Goal: Check status: Check status

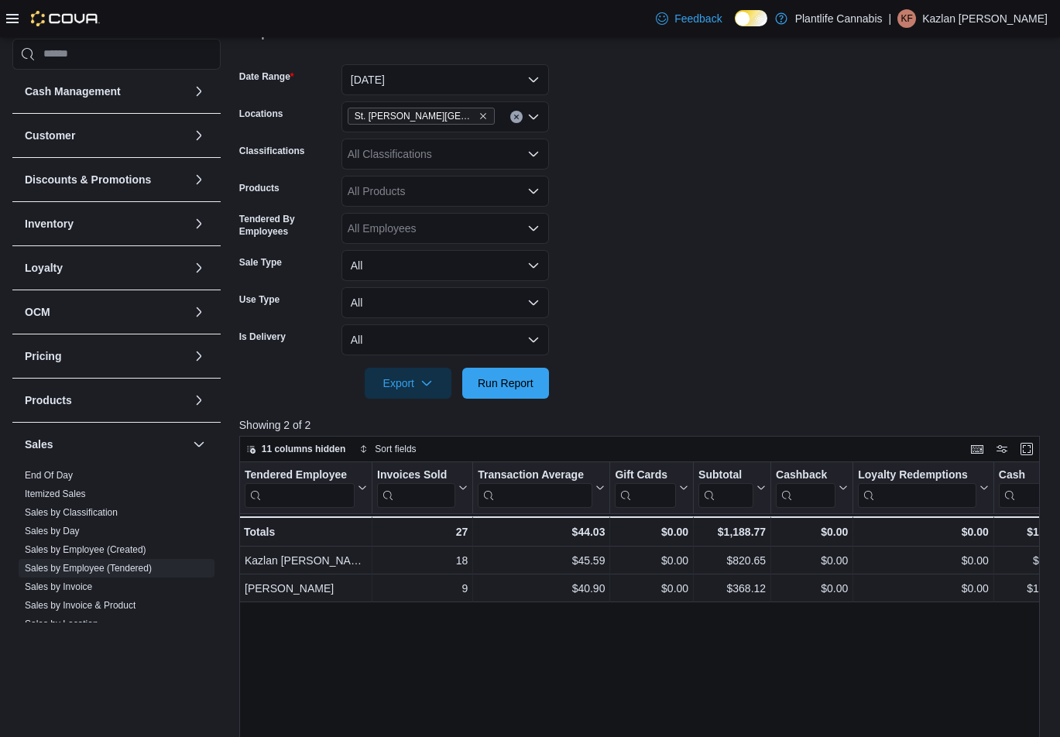
scroll to position [154, 0]
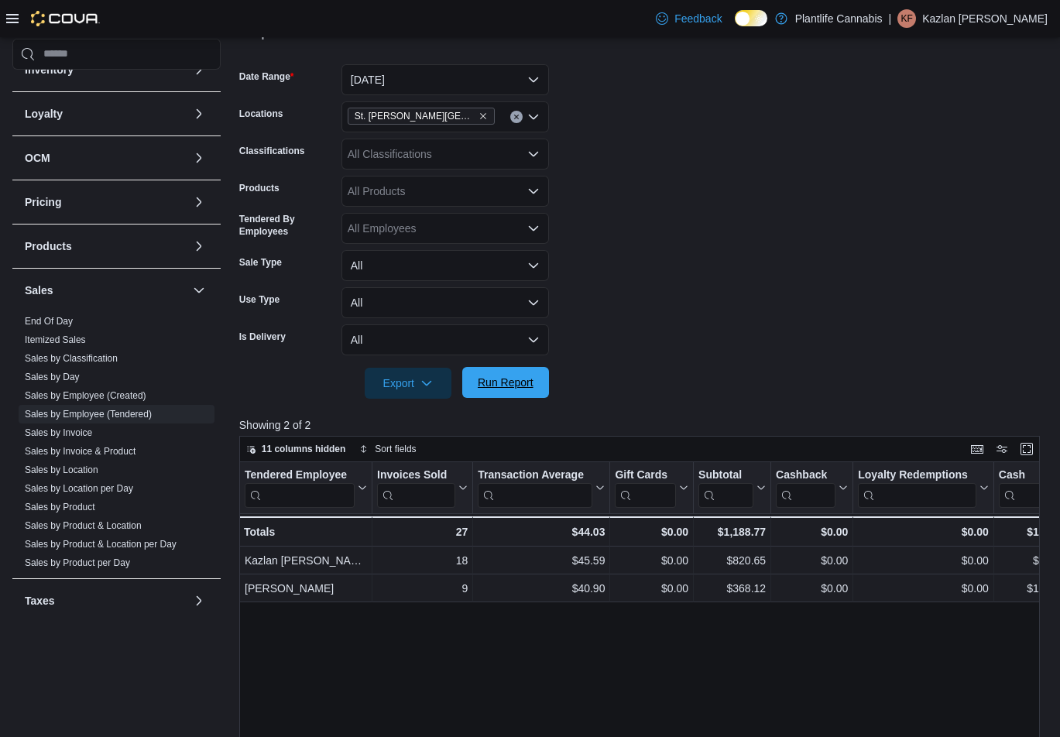
click at [515, 379] on span "Run Report" at bounding box center [506, 382] width 56 height 15
click at [463, 78] on button "[DATE]" at bounding box center [446, 79] width 208 height 31
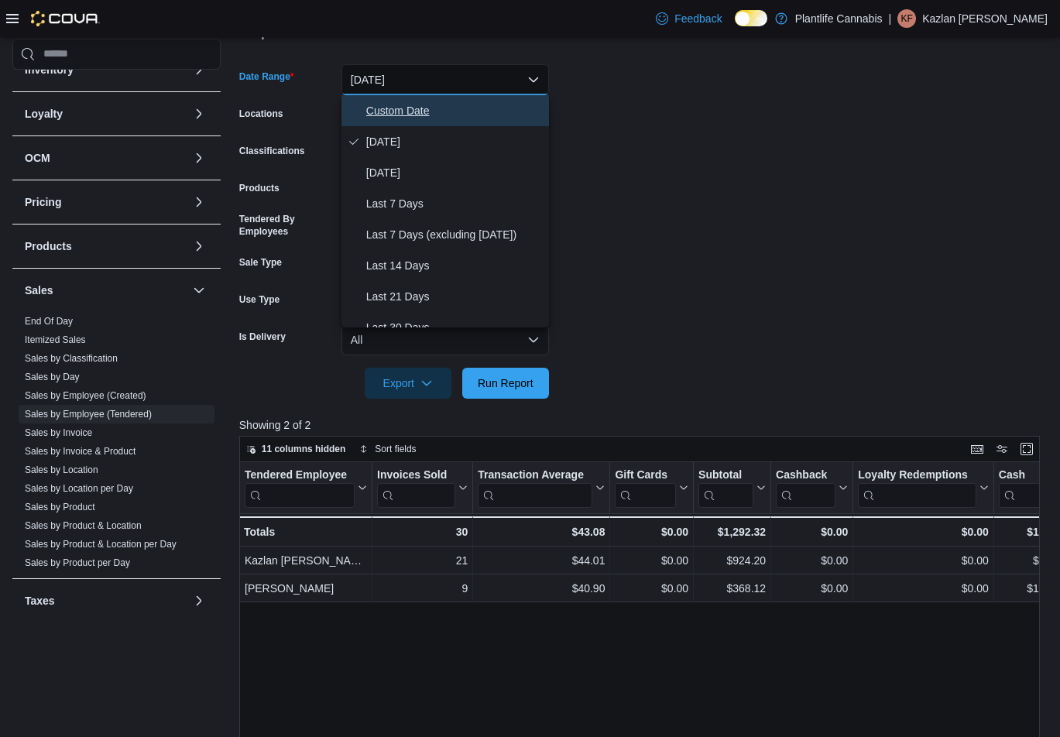
click at [449, 111] on span "Custom Date" at bounding box center [454, 110] width 177 height 19
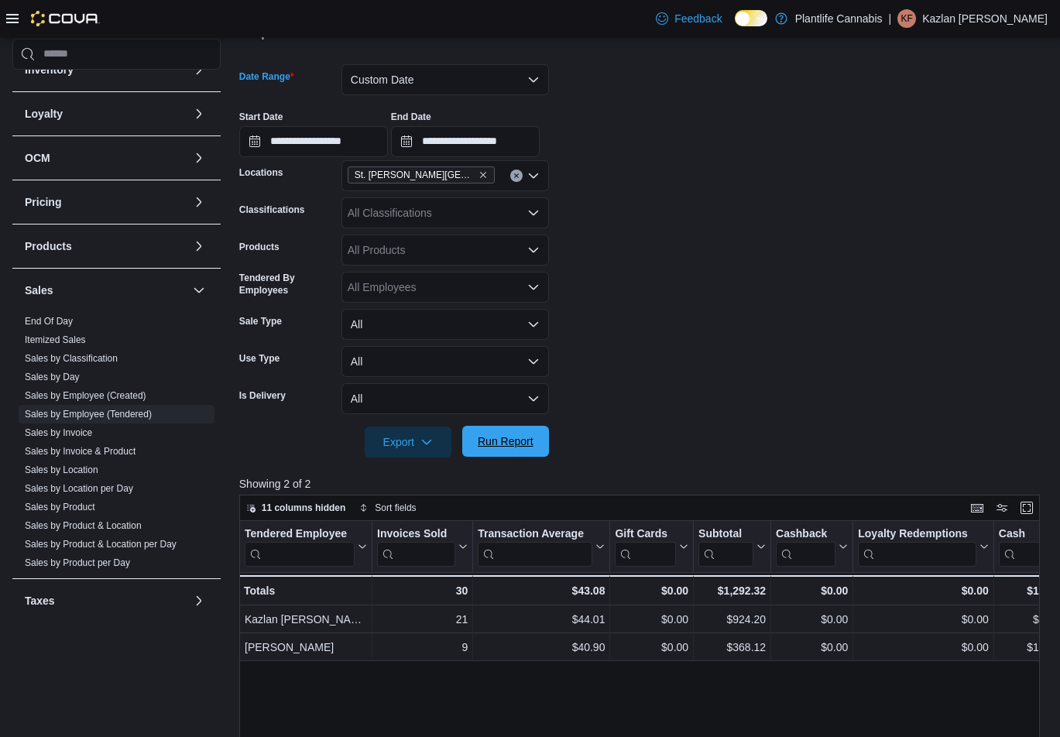
click at [527, 451] on span "Run Report" at bounding box center [506, 441] width 68 height 31
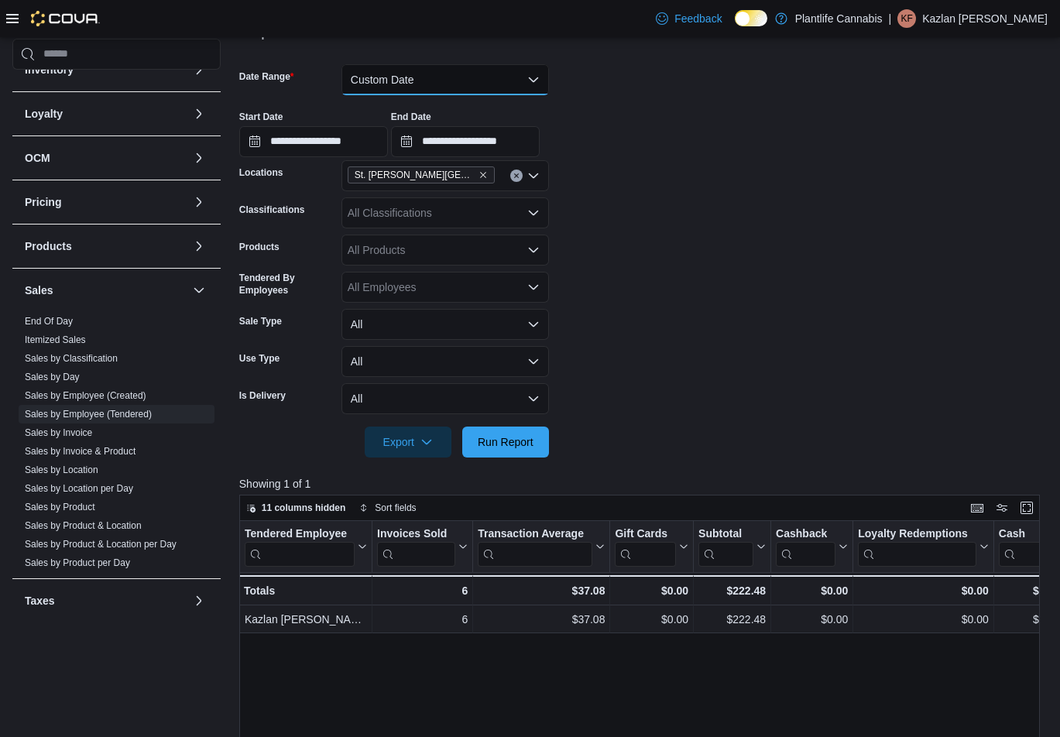
click at [445, 79] on button "Custom Date" at bounding box center [446, 79] width 208 height 31
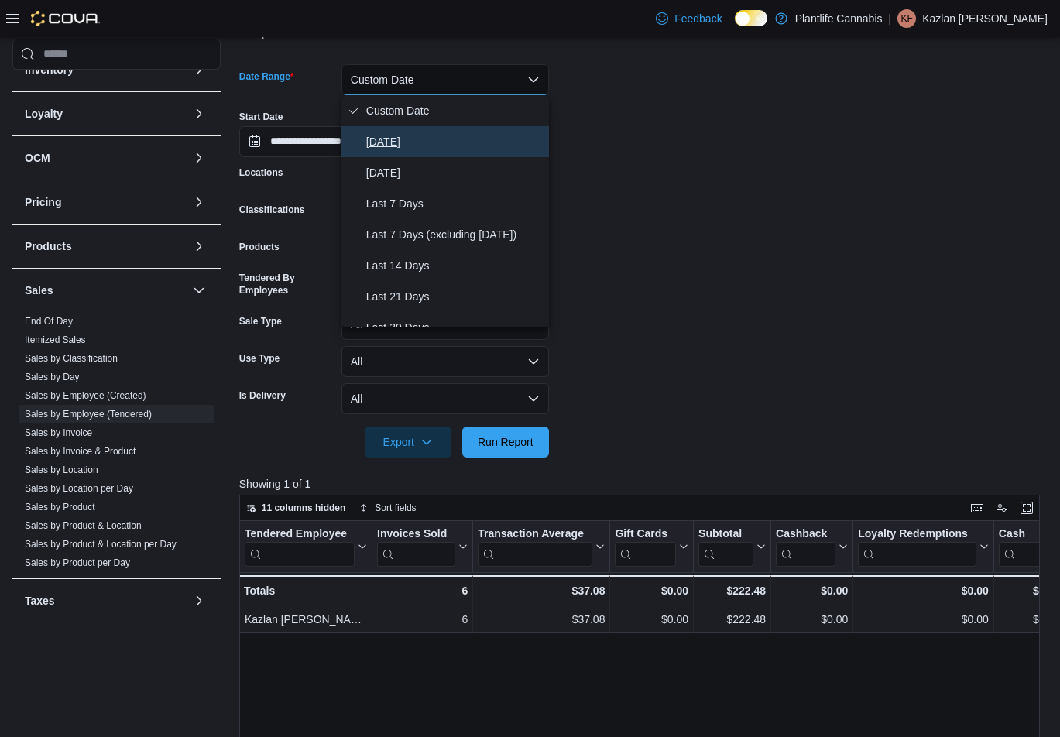
drag, startPoint x: 410, startPoint y: 136, endPoint x: 561, endPoint y: 99, distance: 155.6
click at [490, 111] on div "Custom Date [DATE] [DATE] Last 7 Days Last 7 Days (excluding [DATE]) Last 14 Da…" at bounding box center [446, 211] width 208 height 232
click at [614, 105] on div "**********" at bounding box center [643, 127] width 809 height 59
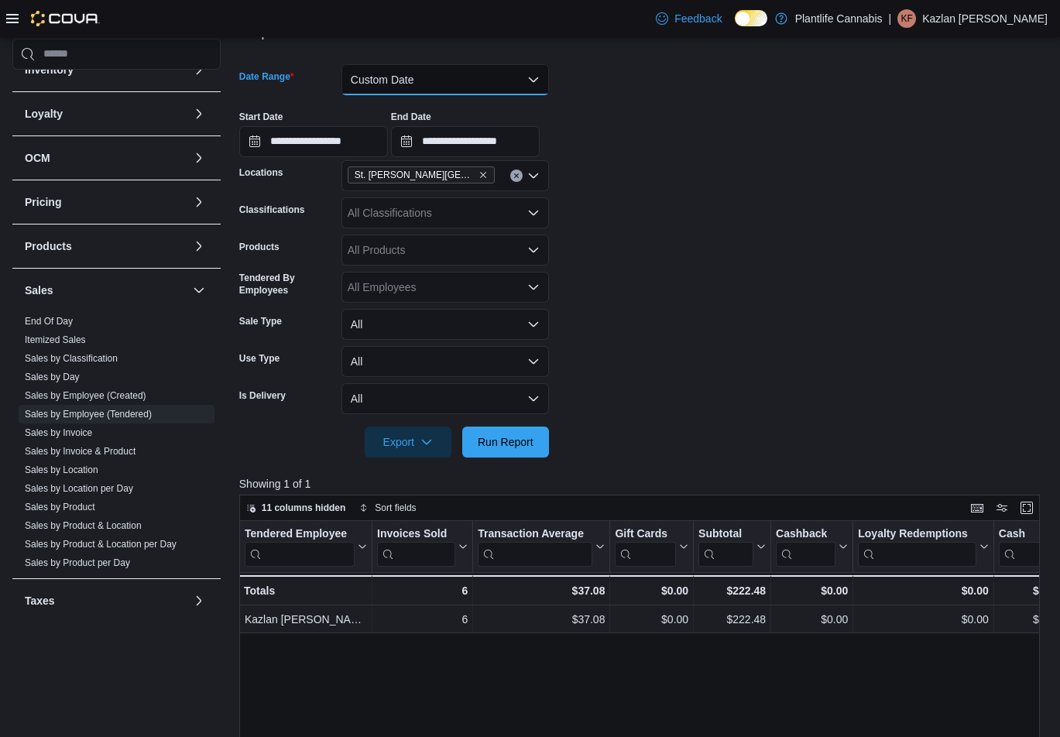
click at [472, 80] on button "Custom Date" at bounding box center [446, 79] width 208 height 31
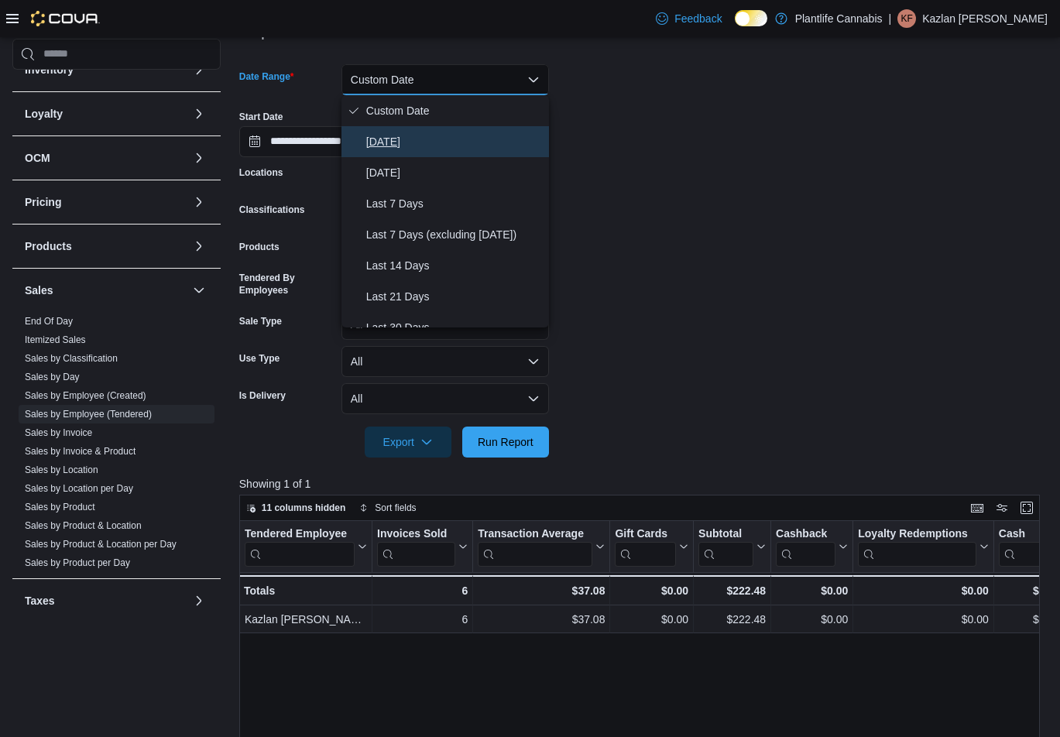
drag, startPoint x: 419, startPoint y: 136, endPoint x: 479, endPoint y: 205, distance: 91.7
click at [420, 136] on span "[DATE]" at bounding box center [454, 141] width 177 height 19
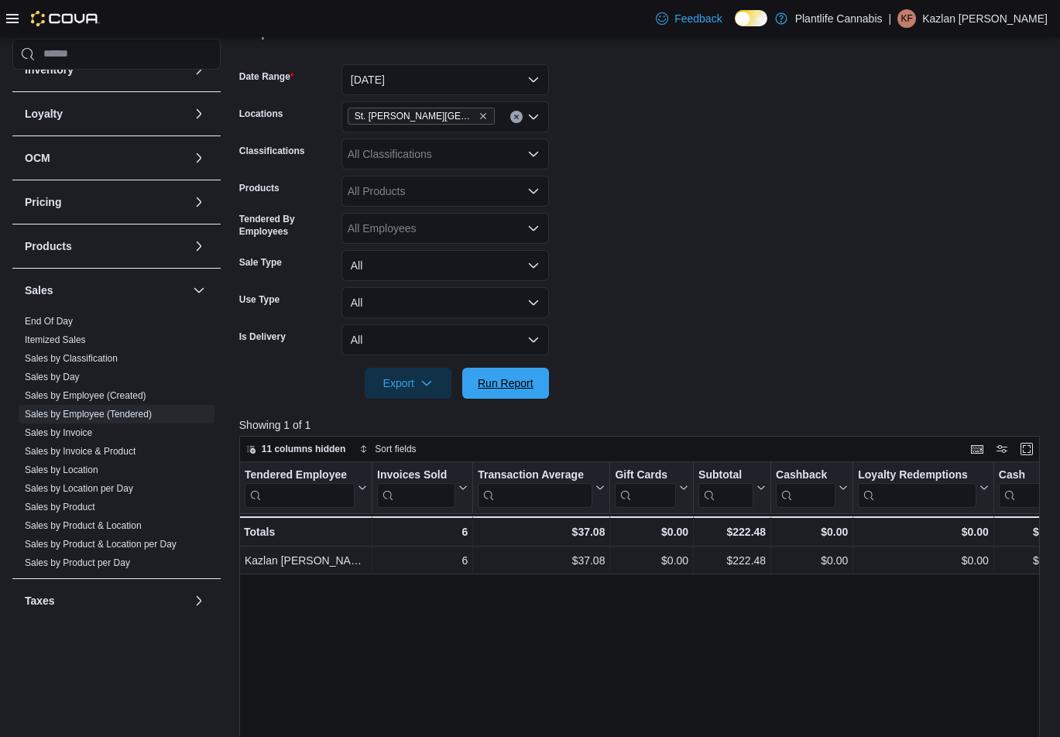
drag, startPoint x: 514, startPoint y: 387, endPoint x: 566, endPoint y: 356, distance: 60.4
click at [521, 382] on span "Run Report" at bounding box center [506, 383] width 56 height 15
click at [567, 356] on div at bounding box center [643, 362] width 809 height 12
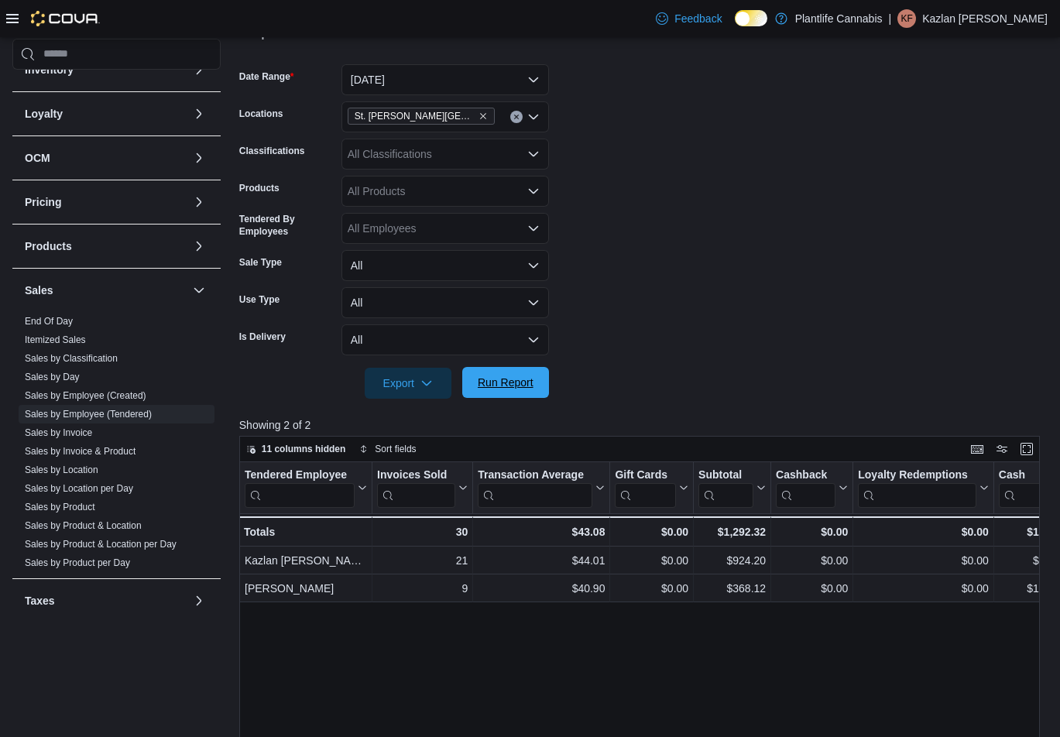
click at [494, 400] on div at bounding box center [643, 408] width 809 height 19
click at [510, 384] on span "Run Report" at bounding box center [506, 382] width 56 height 15
click at [486, 153] on div "All Classifications" at bounding box center [446, 154] width 208 height 31
type input "**"
click at [449, 184] on span "Accessory Group" at bounding box center [416, 180] width 83 height 15
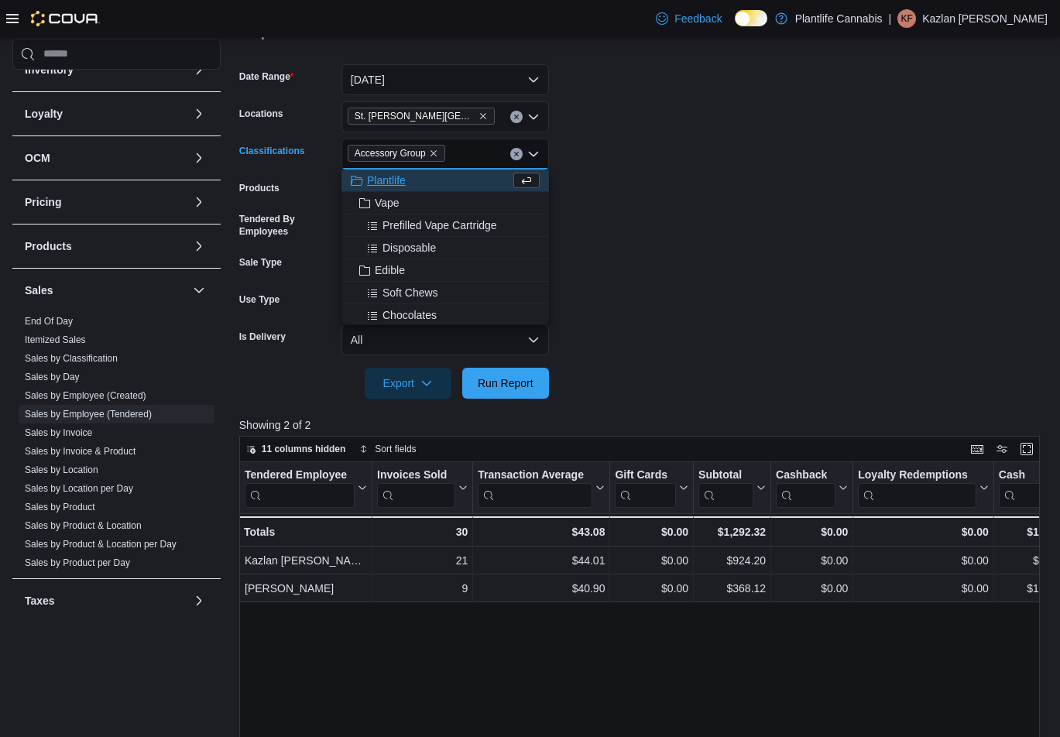
drag, startPoint x: 626, startPoint y: 352, endPoint x: 606, endPoint y: 356, distance: 20.7
click at [620, 352] on form "Date Range [DATE] Locations [GEOGRAPHIC_DATA][PERSON_NAME] Lakes Classification…" at bounding box center [643, 222] width 809 height 353
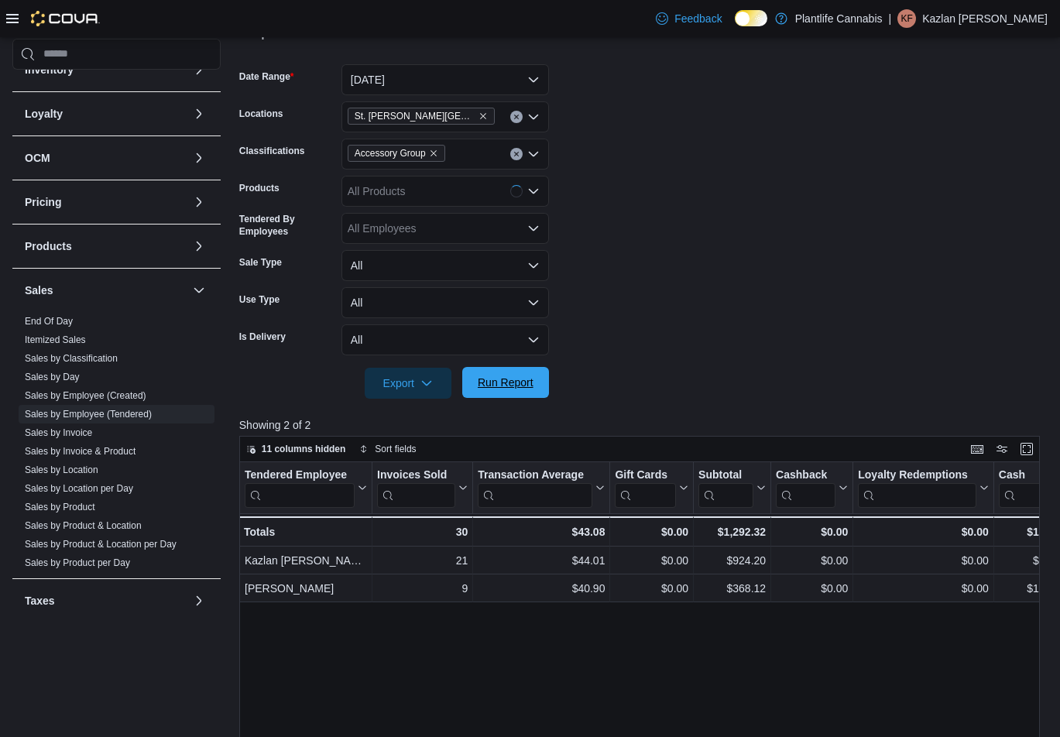
drag, startPoint x: 536, startPoint y: 380, endPoint x: 522, endPoint y: 382, distance: 14.1
click at [536, 380] on span "Run Report" at bounding box center [506, 382] width 68 height 31
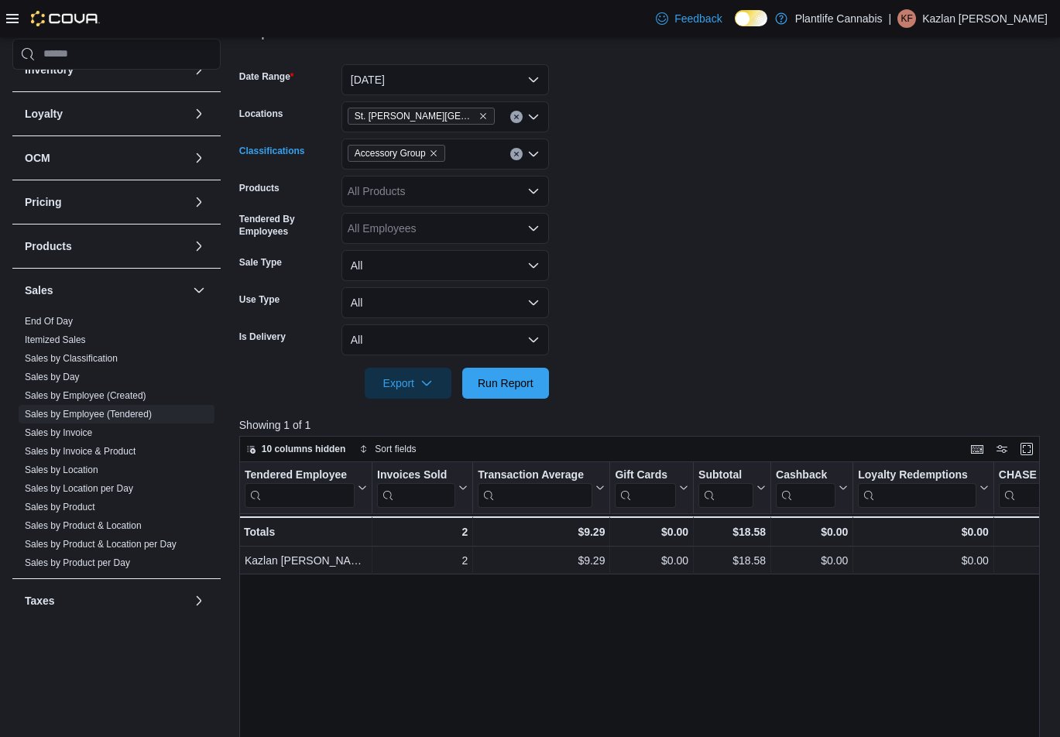
drag, startPoint x: 517, startPoint y: 156, endPoint x: 613, endPoint y: 142, distance: 97.1
click at [523, 155] on div "Accessory Group" at bounding box center [446, 154] width 208 height 31
click at [614, 142] on form "Date Range [DATE] Locations [GEOGRAPHIC_DATA][PERSON_NAME] Lakes Classification…" at bounding box center [643, 222] width 809 height 353
click at [517, 156] on icon "Clear input" at bounding box center [517, 154] width 6 height 6
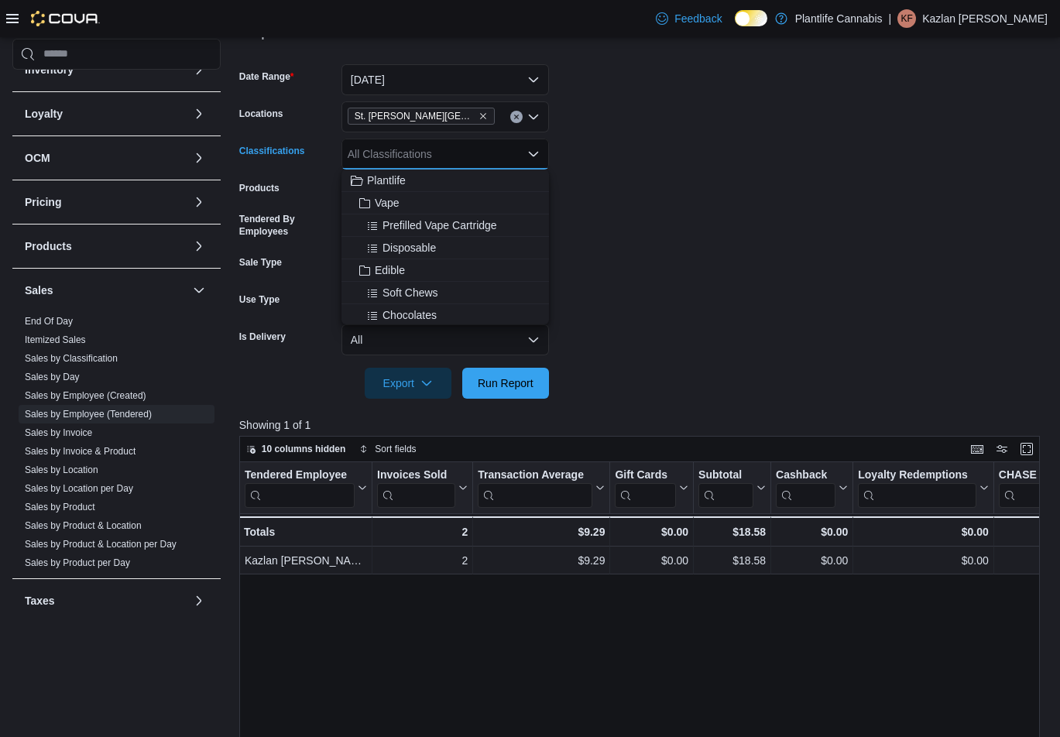
click at [583, 150] on form "Date Range [DATE] Locations [GEOGRAPHIC_DATA][PERSON_NAME] Lakes Classification…" at bounding box center [643, 222] width 809 height 353
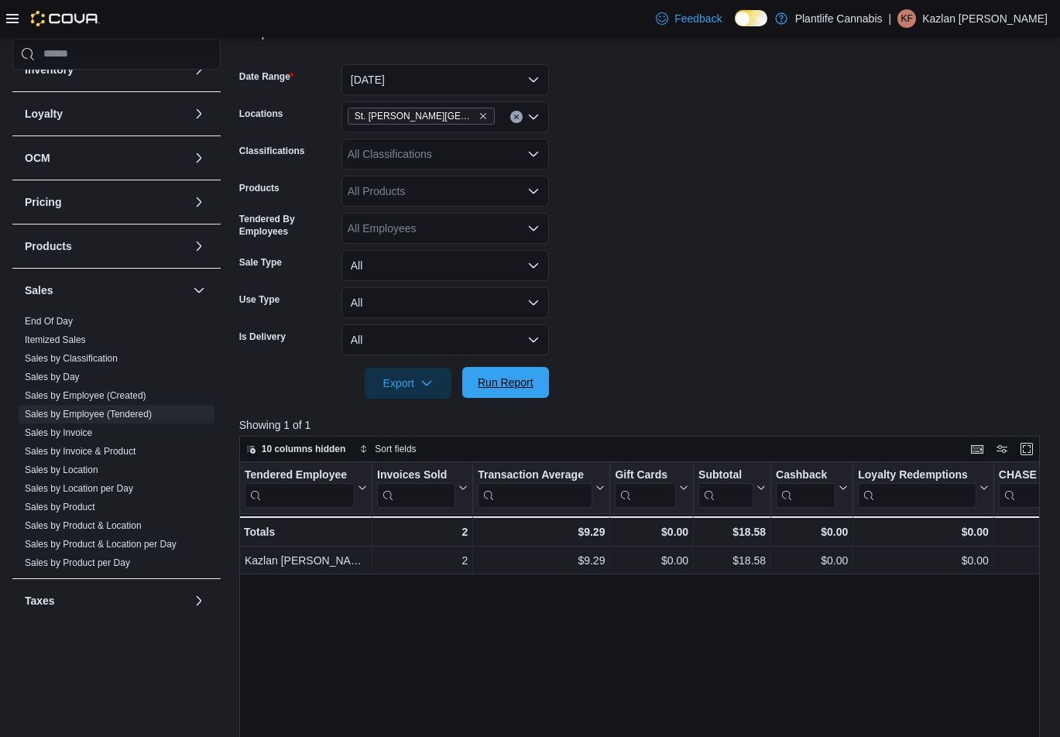
drag, startPoint x: 499, startPoint y: 383, endPoint x: 473, endPoint y: 373, distance: 27.5
click at [502, 380] on span "Run Report" at bounding box center [506, 382] width 56 height 15
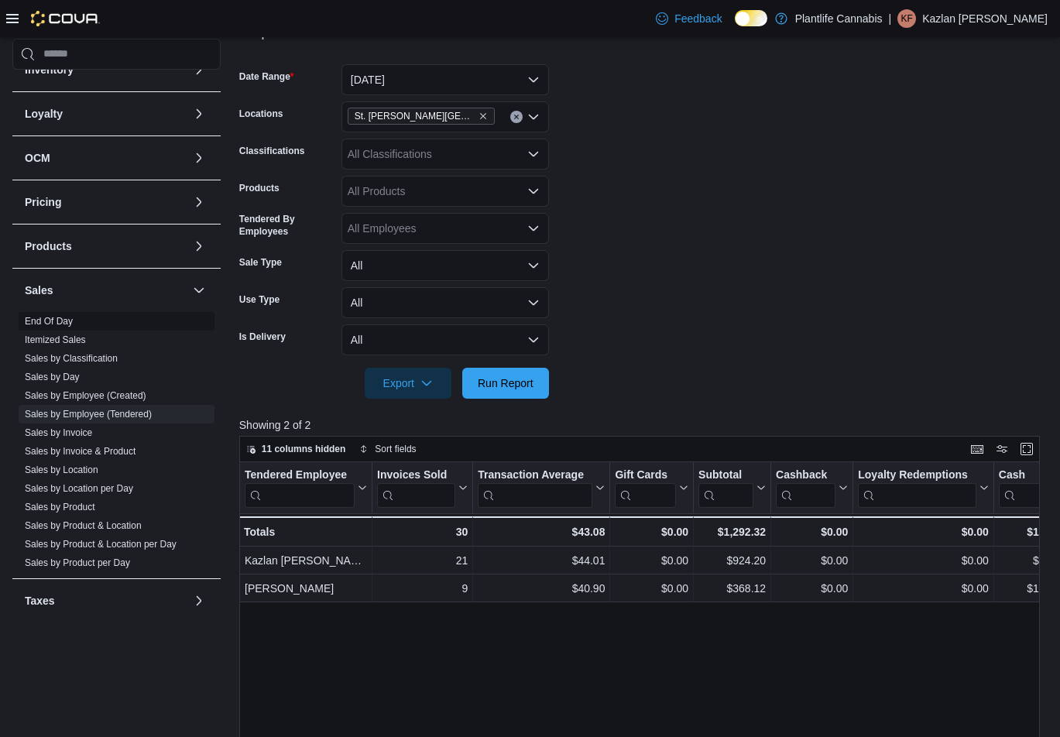
click at [64, 321] on link "End Of Day" at bounding box center [49, 321] width 48 height 11
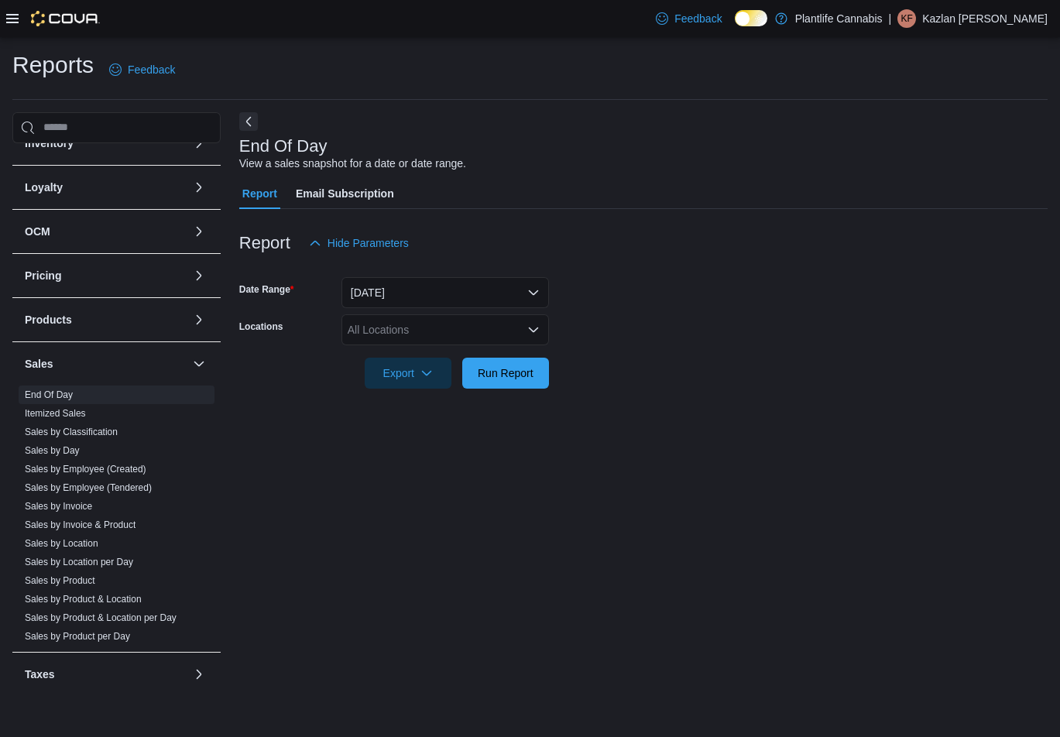
click at [380, 328] on div "All Locations" at bounding box center [446, 329] width 208 height 31
type input "**"
drag, startPoint x: 389, startPoint y: 360, endPoint x: 637, endPoint y: 337, distance: 249.0
click at [400, 359] on span "St. [PERSON_NAME][GEOGRAPHIC_DATA]" at bounding box center [492, 356] width 218 height 15
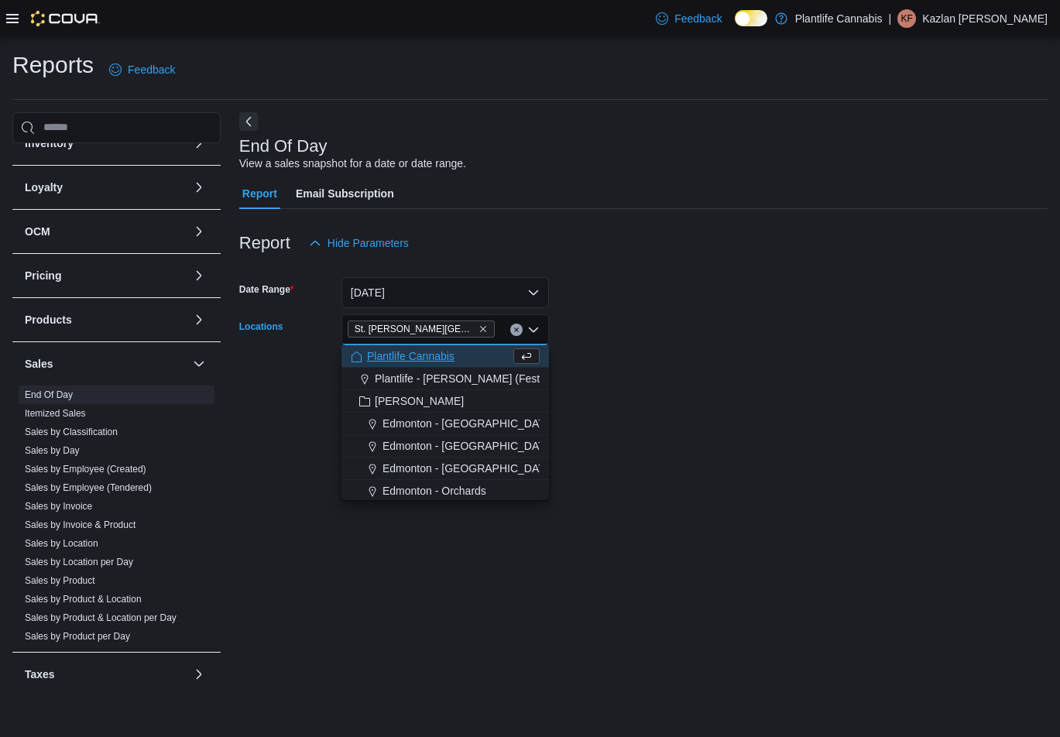
click at [638, 337] on form "Date Range [DATE] Locations [GEOGRAPHIC_DATA][PERSON_NAME][GEOGRAPHIC_DATA] Com…" at bounding box center [643, 324] width 809 height 130
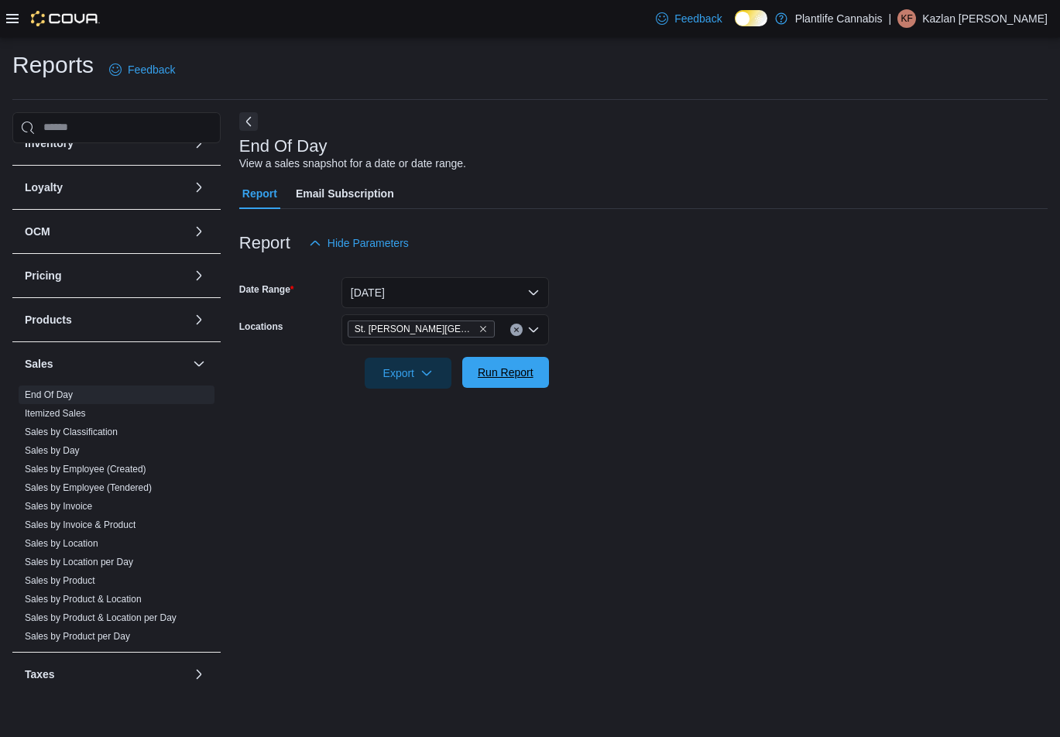
drag, startPoint x: 500, startPoint y: 365, endPoint x: 474, endPoint y: 365, distance: 26.3
click at [501, 365] on span "Run Report" at bounding box center [506, 372] width 68 height 31
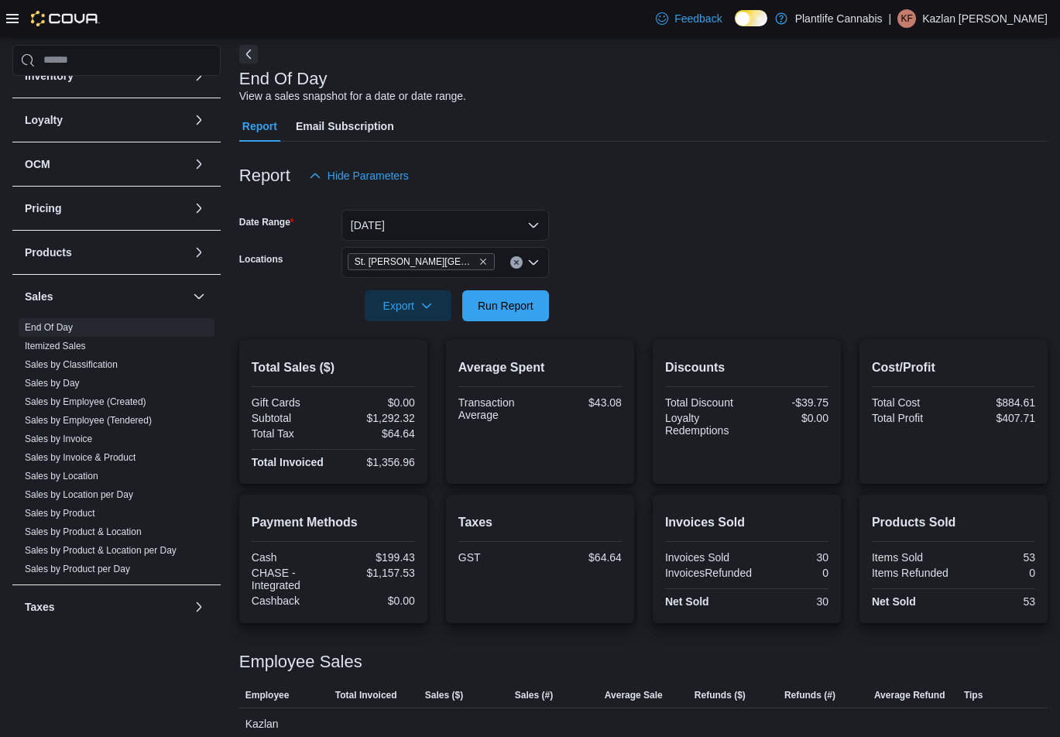
scroll to position [72, 0]
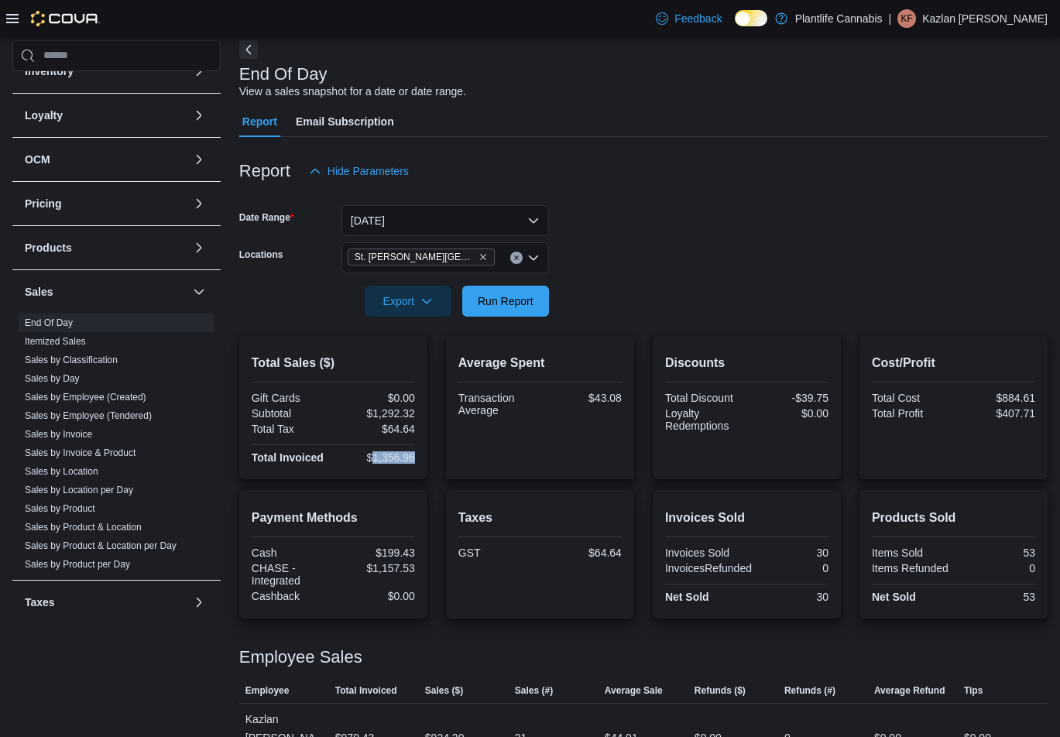
drag, startPoint x: 373, startPoint y: 457, endPoint x: 420, endPoint y: 459, distance: 47.3
click at [420, 459] on div "Total Sales ($) Gift Cards $0.00 Subtotal $1,292.32 Total Tax $64.64 Total Invo…" at bounding box center [333, 407] width 188 height 144
copy div "1,356.96"
drag, startPoint x: 374, startPoint y: 567, endPoint x: 418, endPoint y: 566, distance: 44.2
click at [418, 566] on div "Payment Methods Cash $199.43 CHASE - Integrated $1,157.53 Cashback $0.00" at bounding box center [333, 554] width 188 height 129
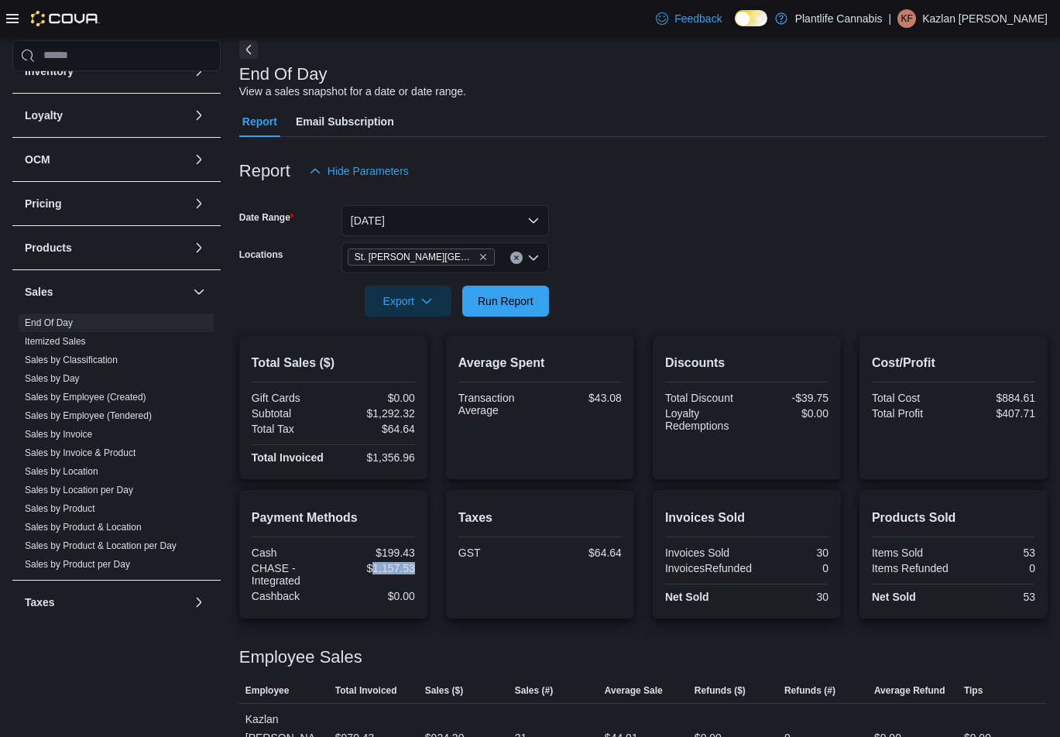
copy div "1,157.53"
